Goal: Complete application form

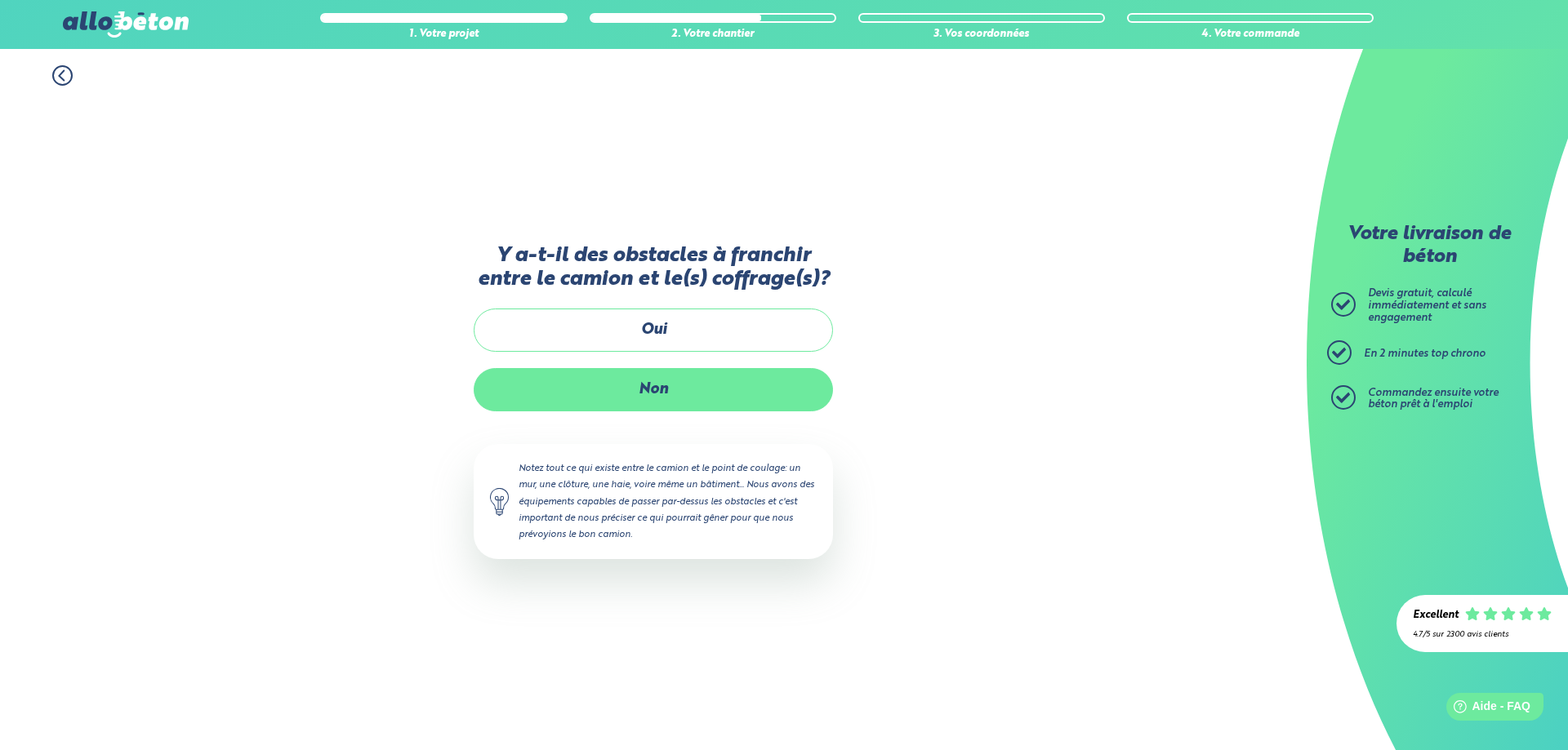
click at [664, 383] on label "Non" at bounding box center [653, 389] width 359 height 43
click at [0, 0] on input "Non" at bounding box center [0, 0] width 0 height 0
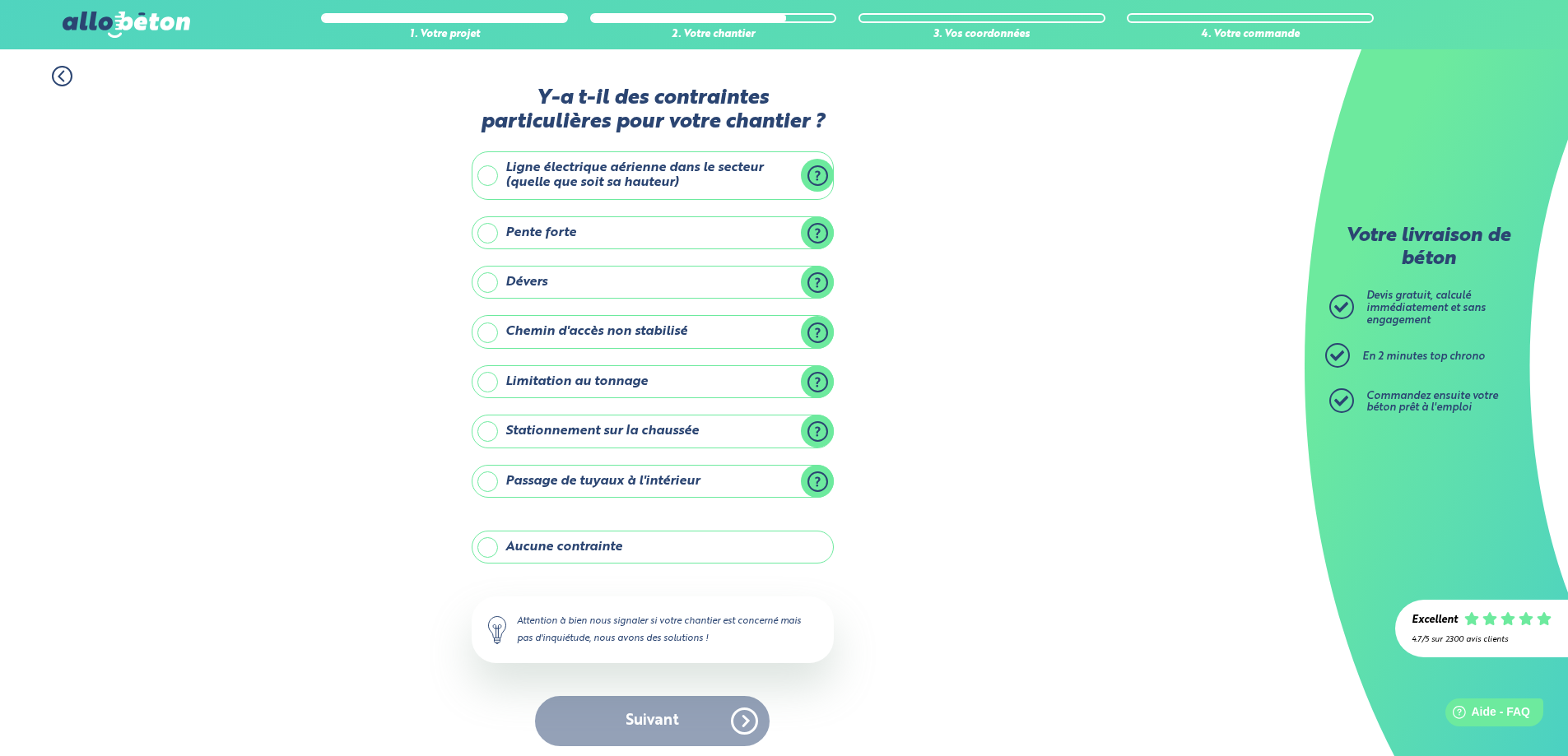
click at [487, 175] on label "Ligne électrique aérienne dans le secteur (quelle que soit sa hauteur)" at bounding box center [653, 175] width 362 height 49
click at [0, 0] on input "Ligne électrique aérienne dans le secteur (quelle que soit sa hauteur)" at bounding box center [0, 0] width 0 height 0
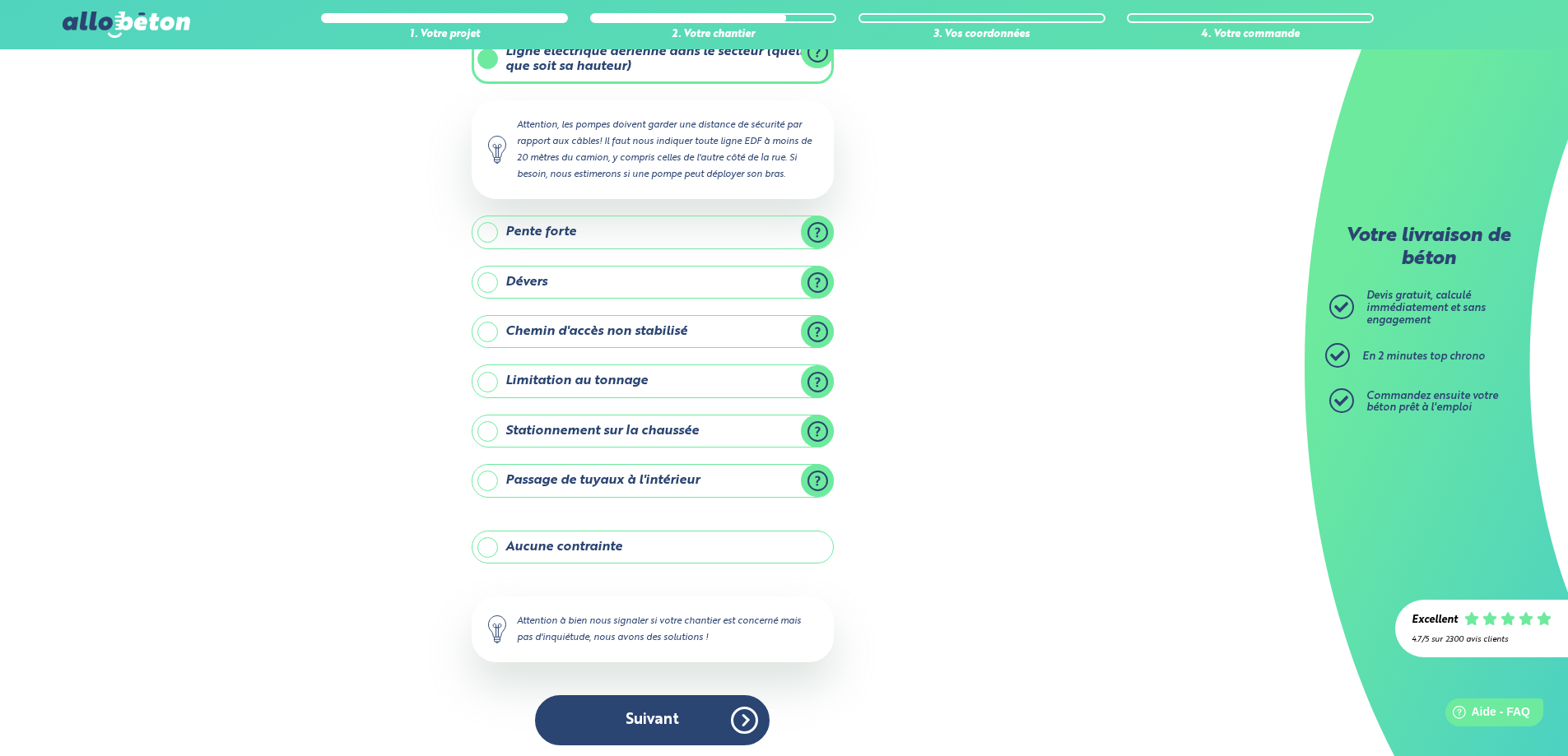
scroll to position [122, 0]
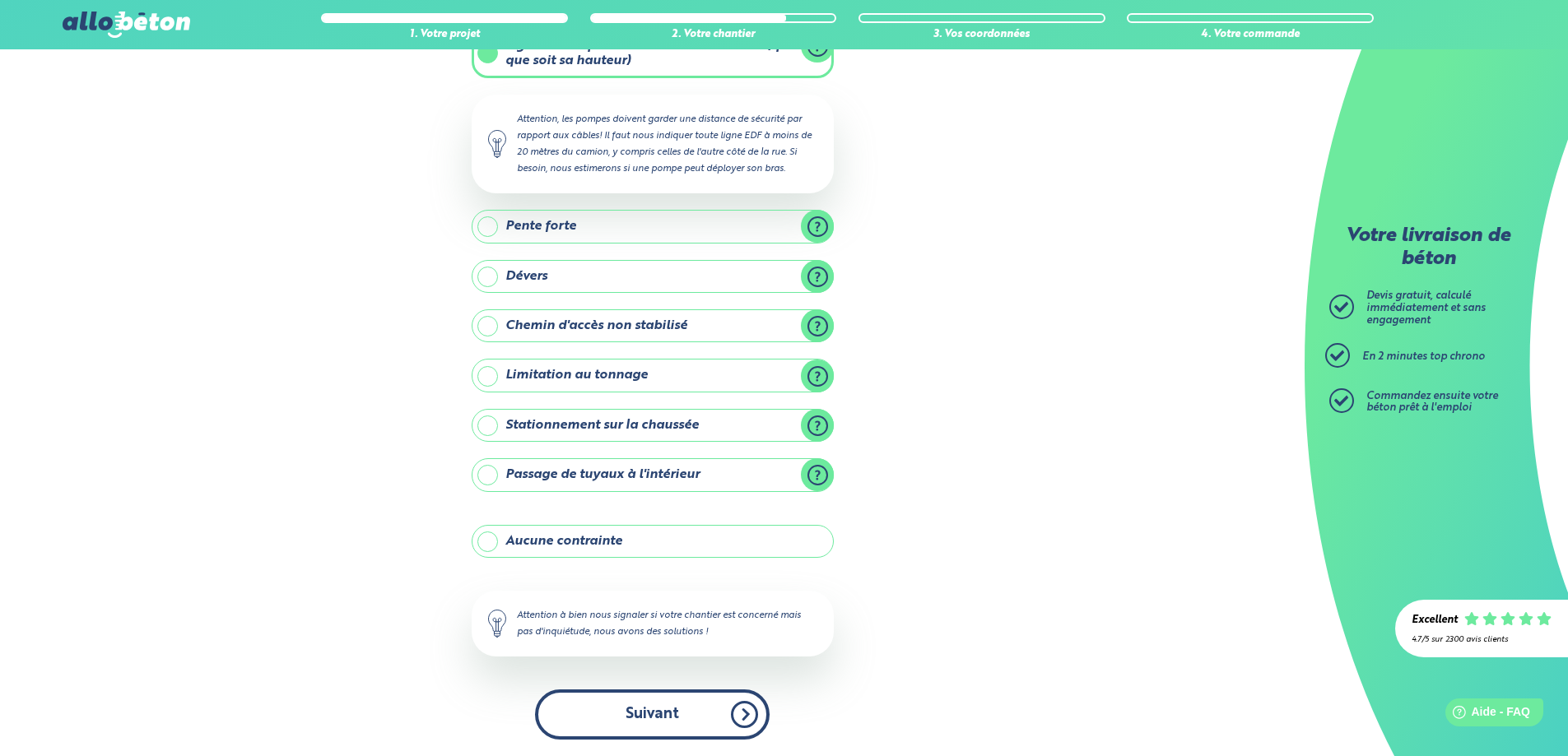
click at [691, 721] on button "Suivant" at bounding box center [652, 714] width 235 height 50
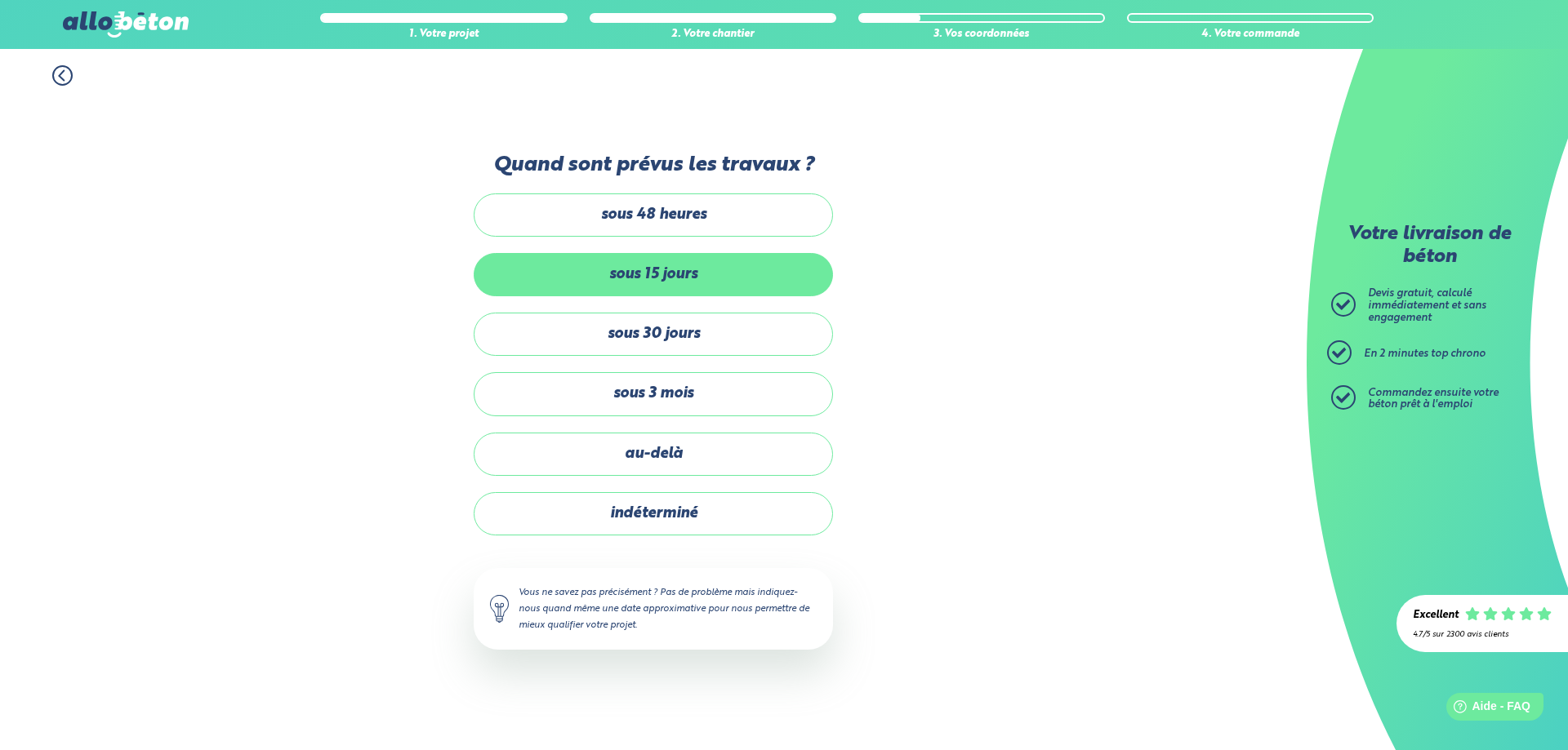
click at [676, 278] on label "sous 15 jours" at bounding box center [653, 275] width 359 height 43
click at [0, 0] on input "sous 15 jours" at bounding box center [0, 0] width 0 height 0
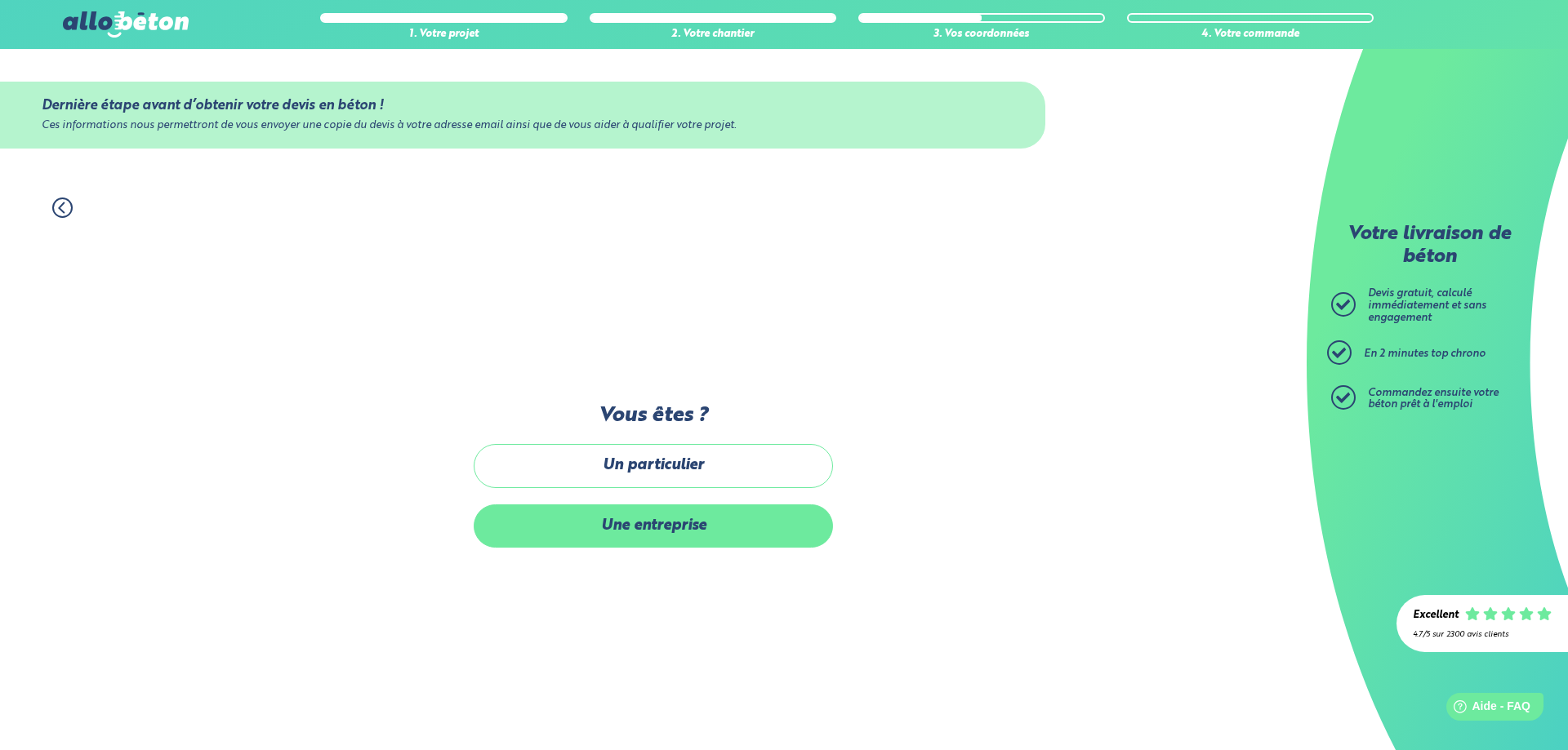
click at [686, 531] on label "Une entreprise" at bounding box center [653, 525] width 359 height 43
click at [0, 0] on input "Une entreprise" at bounding box center [0, 0] width 0 height 0
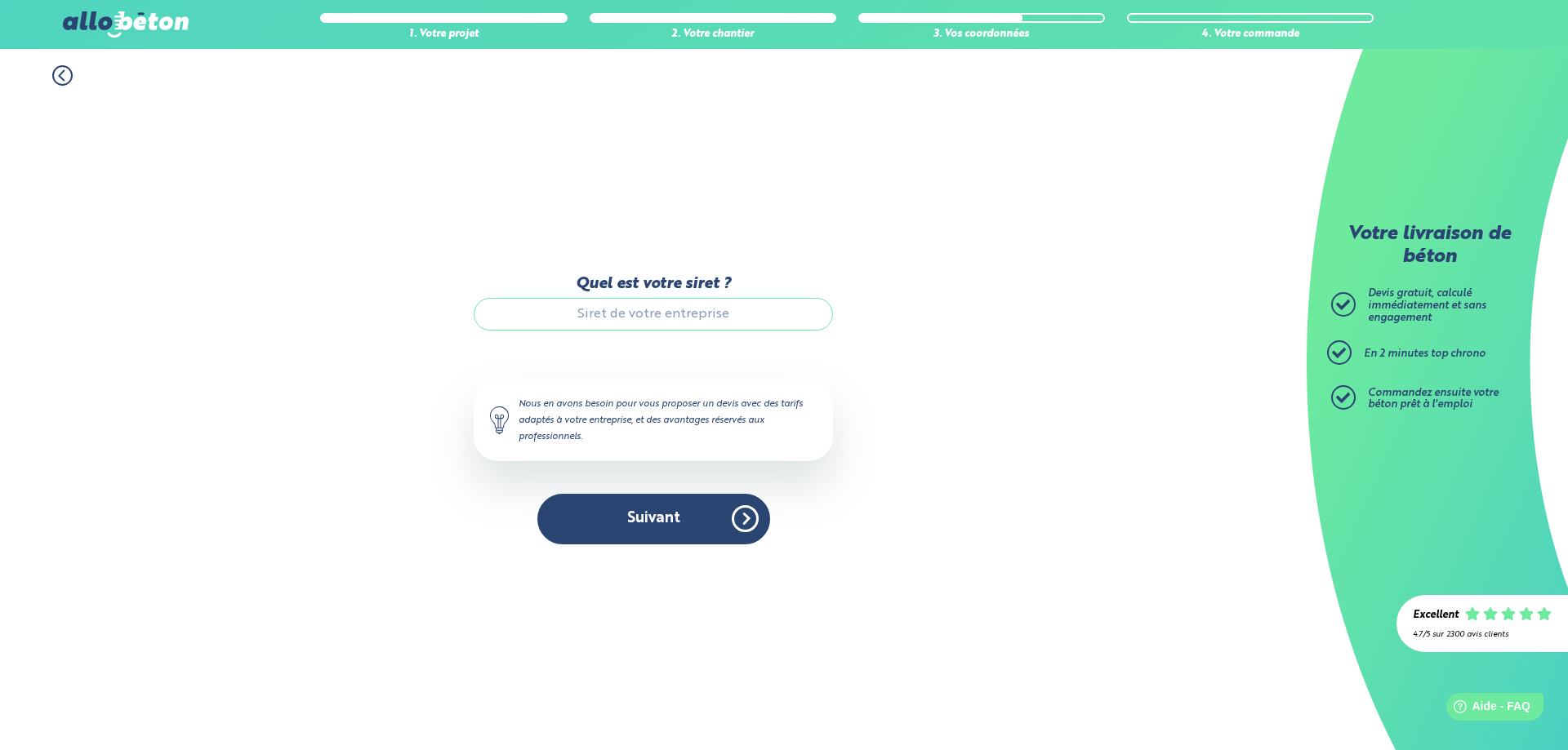
click at [630, 314] on input "Quel est votre siret ?" at bounding box center [653, 314] width 359 height 33
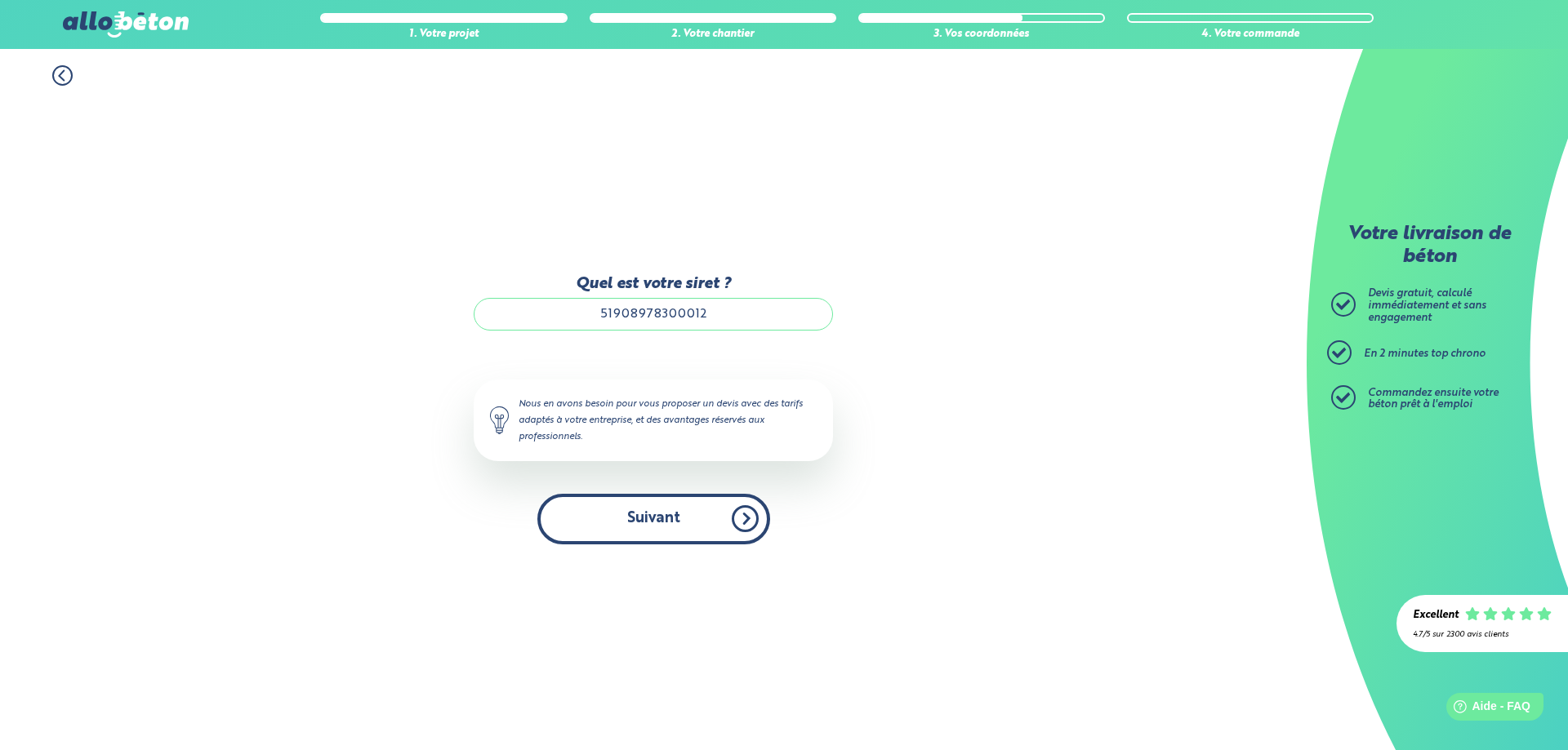
click at [665, 522] on button "Suivant" at bounding box center [653, 519] width 233 height 50
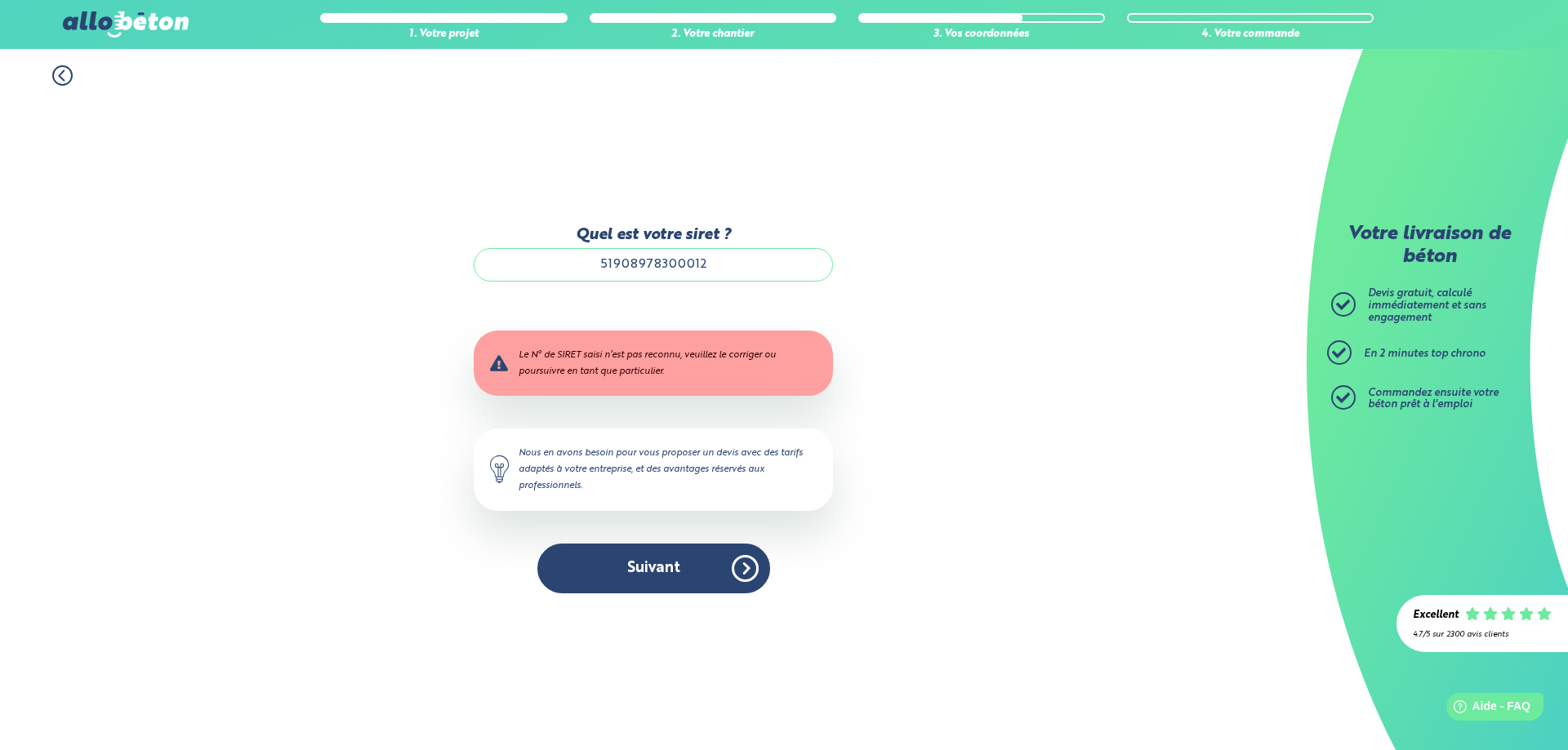
click at [714, 261] on input "51908978300012" at bounding box center [653, 264] width 359 height 33
click at [687, 571] on button "Suivant" at bounding box center [653, 569] width 233 height 50
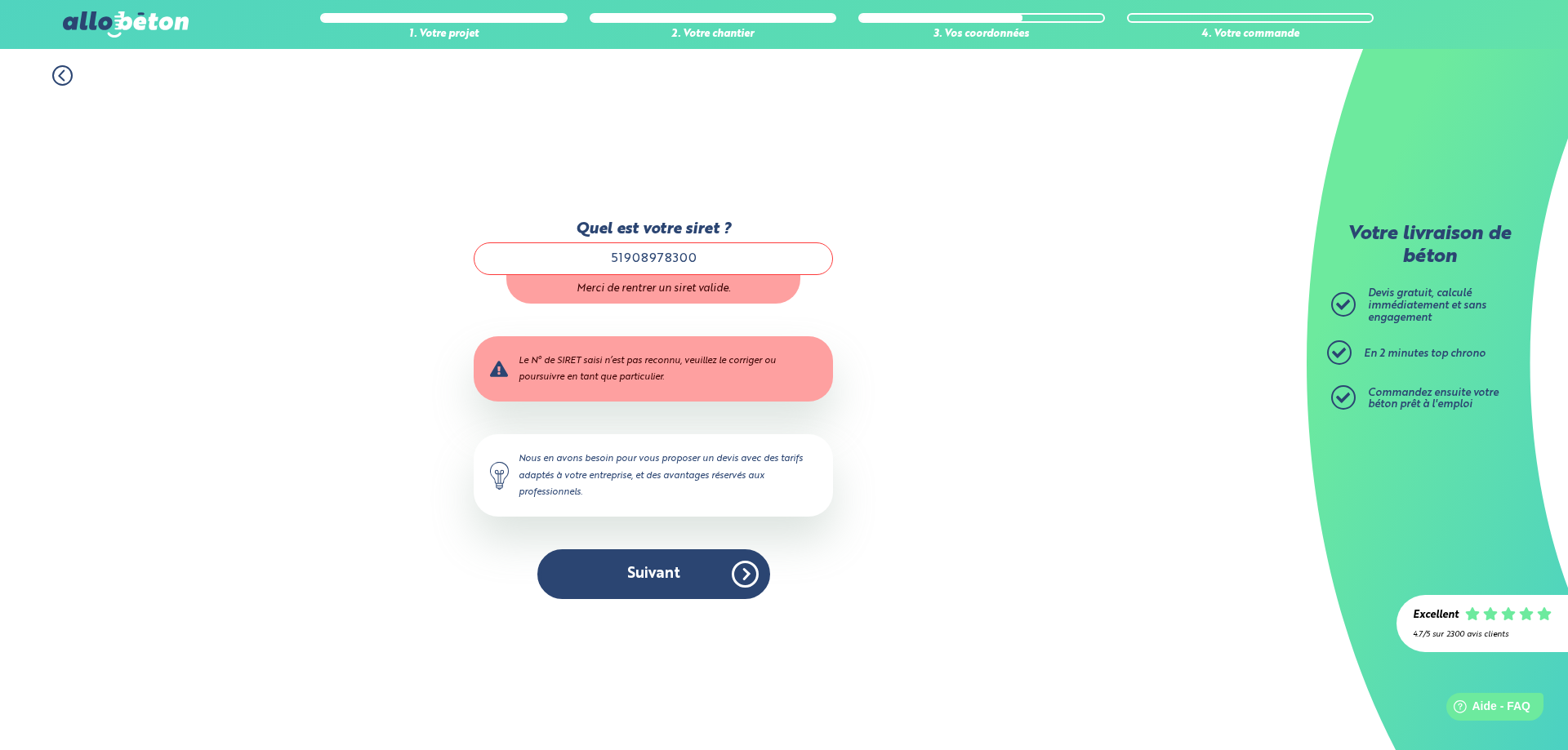
type input "51908978300012"
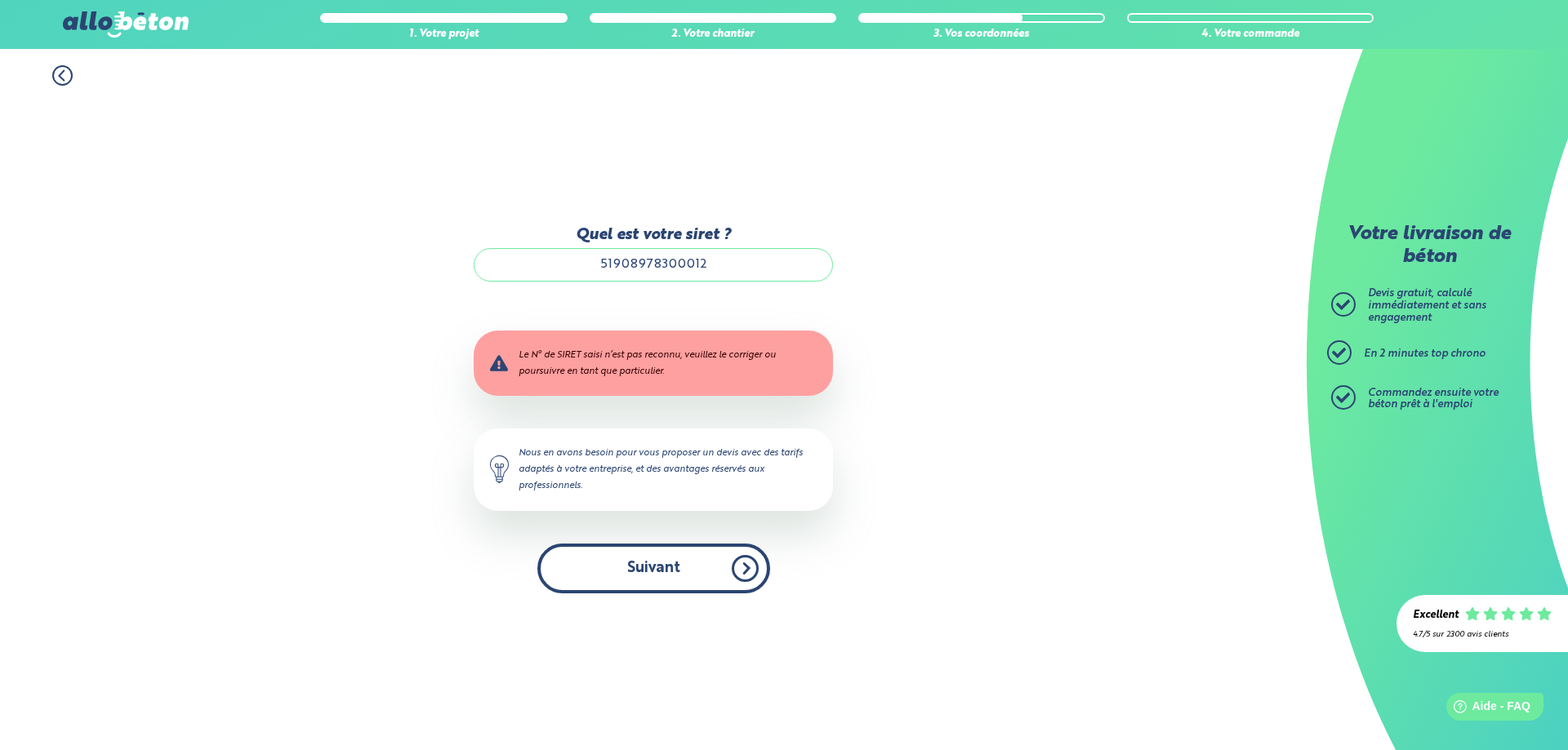
click at [697, 562] on button "Suivant" at bounding box center [653, 569] width 233 height 50
